Goal: Information Seeking & Learning: Learn about a topic

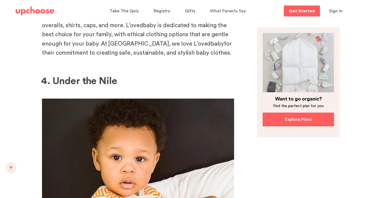
scroll to position [1812, 0]
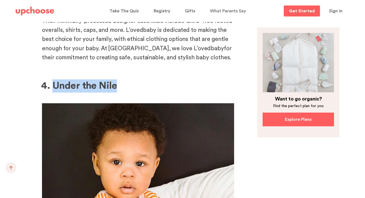
drag, startPoint x: 121, startPoint y: 66, endPoint x: 54, endPoint y: 65, distance: 66.8
click at [54, 79] on h2 "4. Under the Nile" at bounding box center [137, 85] width 193 height 13
copy b "Under the Nile"
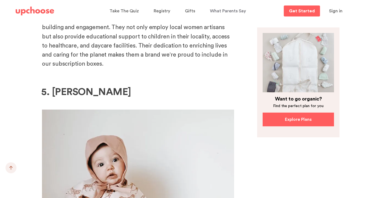
scroll to position [2311, 0]
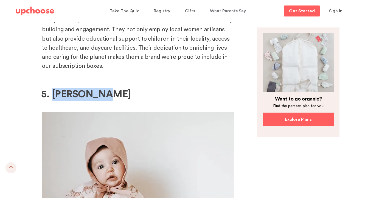
drag, startPoint x: 109, startPoint y: 70, endPoint x: 54, endPoint y: 62, distance: 55.2
click at [54, 88] on h2 "5. [PERSON_NAME]" at bounding box center [137, 94] width 193 height 13
copy b "[PERSON_NAME]"
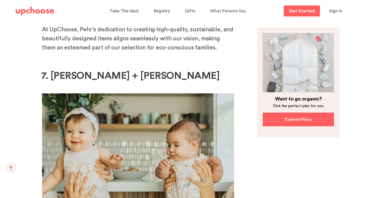
scroll to position [3217, 0]
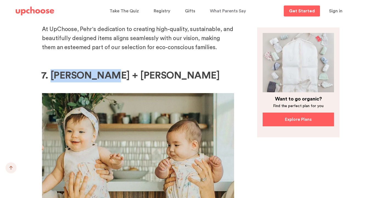
drag, startPoint x: 107, startPoint y: 45, endPoint x: 50, endPoint y: 46, distance: 56.6
click at [50, 71] on b "7. [PERSON_NAME] + [PERSON_NAME]" at bounding box center [130, 76] width 179 height 10
copy b "[PERSON_NAME] + [PERSON_NAME]"
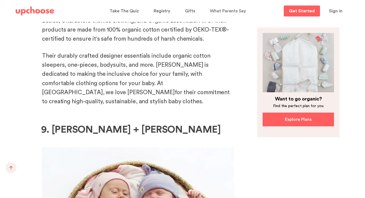
scroll to position [3910, 0]
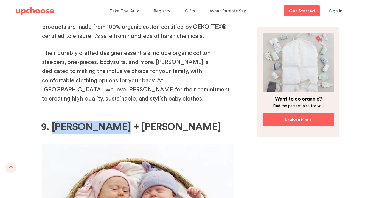
drag, startPoint x: 127, startPoint y: 66, endPoint x: 54, endPoint y: 68, distance: 72.6
click at [54, 121] on h2 "9. [PERSON_NAME] + [PERSON_NAME]" at bounding box center [137, 127] width 193 height 13
copy b "[PERSON_NAME] + [PERSON_NAME]"
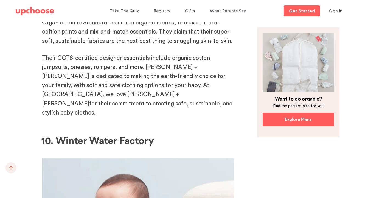
scroll to position [4248, 0]
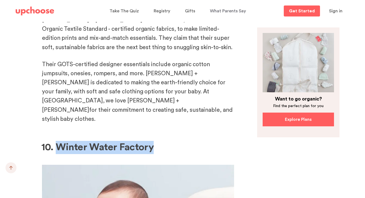
drag, startPoint x: 154, startPoint y: 63, endPoint x: 59, endPoint y: 59, distance: 94.9
click at [59, 141] on h2 "10. Winter Water Factory" at bounding box center [137, 147] width 193 height 13
copy b "Winter Water Factory"
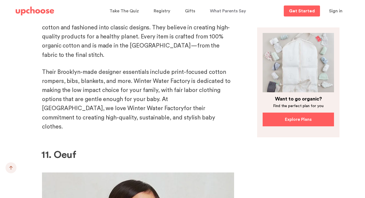
scroll to position [4645, 0]
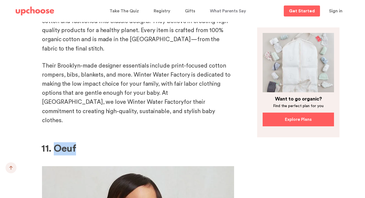
drag, startPoint x: 81, startPoint y: 47, endPoint x: 58, endPoint y: 44, distance: 23.0
click at [58, 142] on h2 "11. Oeuf" at bounding box center [137, 148] width 193 height 13
copy b "Oeuf"
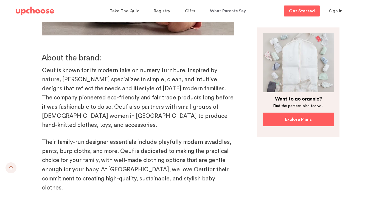
scroll to position [4976, 0]
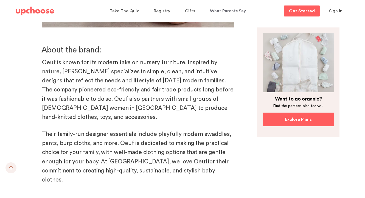
drag, startPoint x: 112, startPoint y: 85, endPoint x: 59, endPoint y: 83, distance: 53.9
copy b "[PERSON_NAME]"
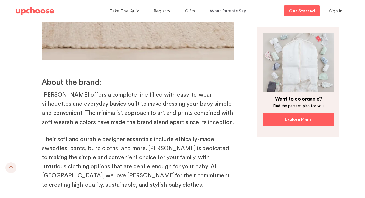
scroll to position [5323, 0]
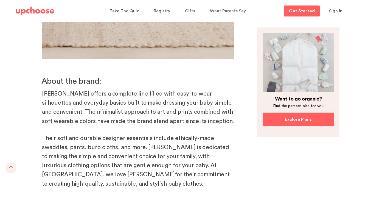
drag, startPoint x: 98, startPoint y: 90, endPoint x: 58, endPoint y: 89, distance: 40.7
copy b "Milkbarn"
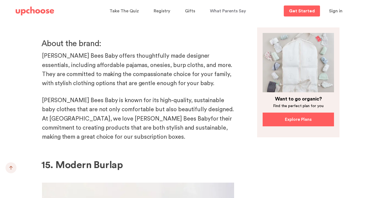
scroll to position [6097, 0]
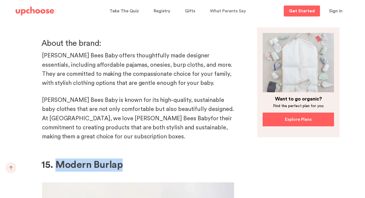
drag, startPoint x: 127, startPoint y: 43, endPoint x: 59, endPoint y: 41, distance: 68.4
click at [59, 159] on h2 "15. Modern Burlap" at bounding box center [137, 165] width 193 height 13
copy b "Modern Burlap"
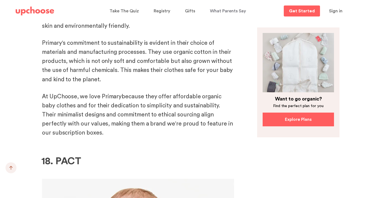
scroll to position [7138, 0]
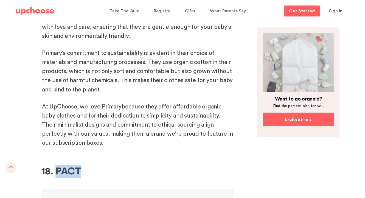
drag, startPoint x: 85, startPoint y: 37, endPoint x: 60, endPoint y: 37, distance: 25.0
click at [60, 165] on h2 "18. PACT" at bounding box center [137, 171] width 193 height 13
copy b "ACT"
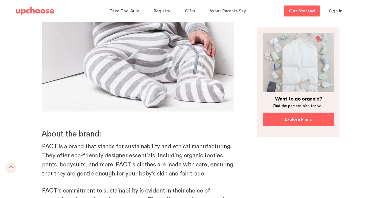
scroll to position [7449, 0]
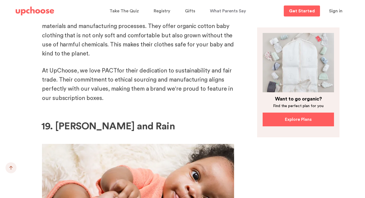
scroll to position [7482, 0]
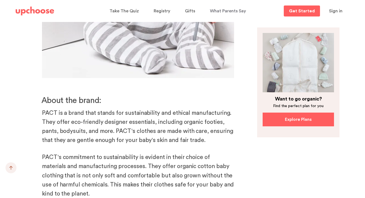
drag, startPoint x: 128, startPoint y: 134, endPoint x: 58, endPoint y: 137, distance: 70.1
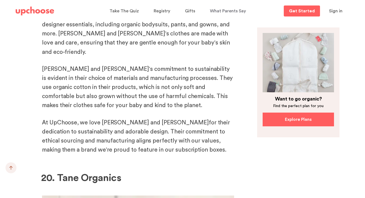
scroll to position [7994, 0]
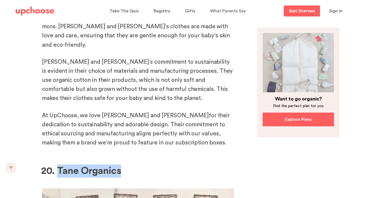
drag, startPoint x: 127, startPoint y: 31, endPoint x: 58, endPoint y: 35, distance: 69.4
click at [58, 165] on h2 "20. Tane Organics" at bounding box center [137, 171] width 193 height 13
